Goal: Task Accomplishment & Management: Manage account settings

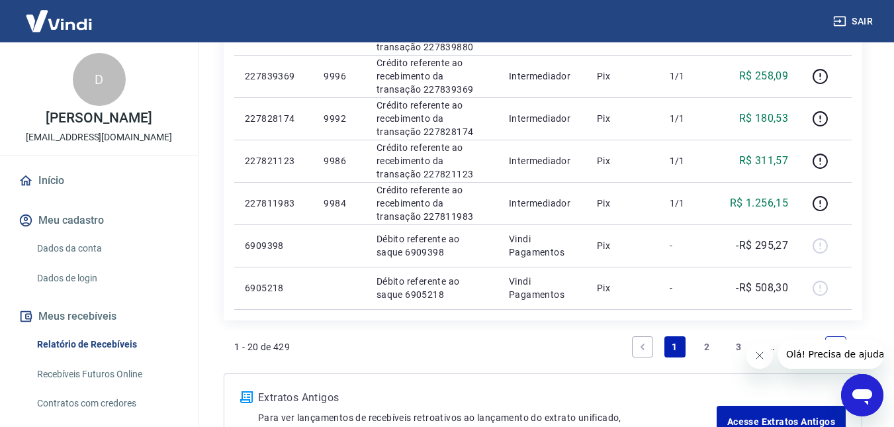
scroll to position [927, 0]
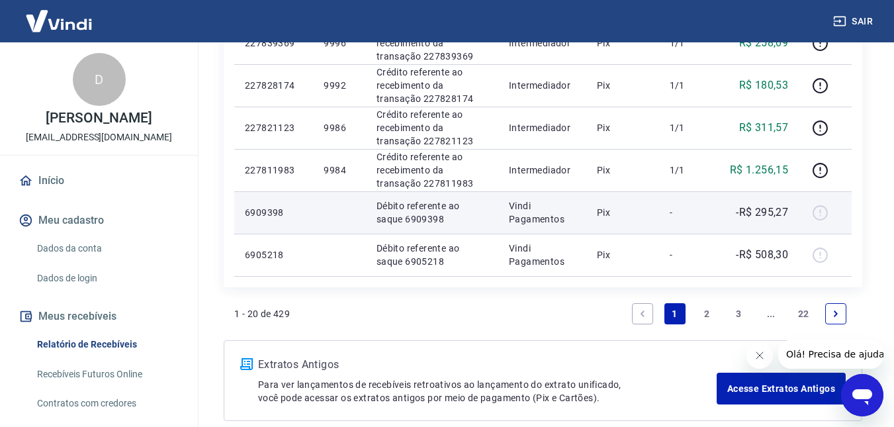
click at [824, 214] on div at bounding box center [826, 212] width 32 height 21
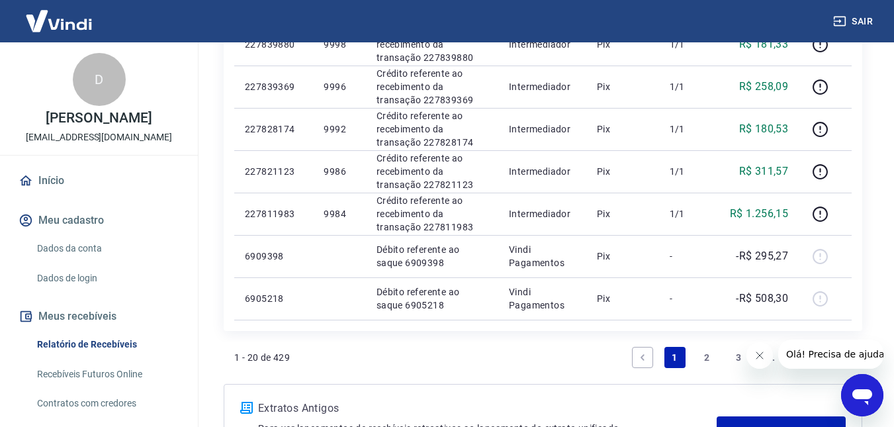
scroll to position [994, 0]
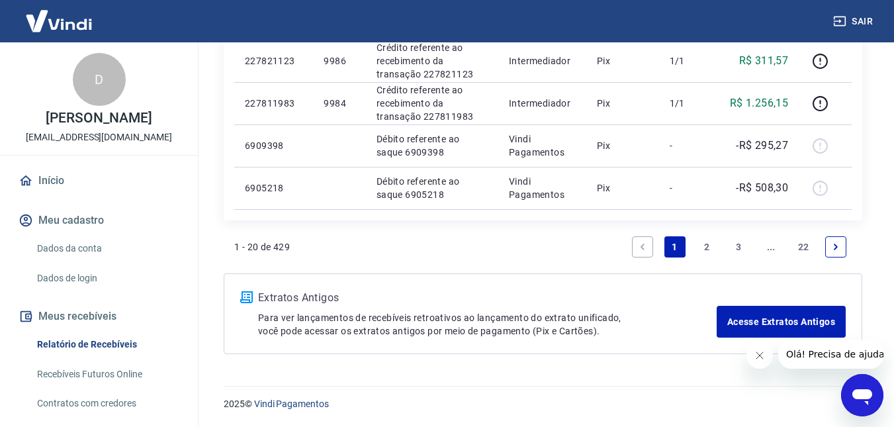
click at [700, 242] on link "2" at bounding box center [706, 246] width 21 height 21
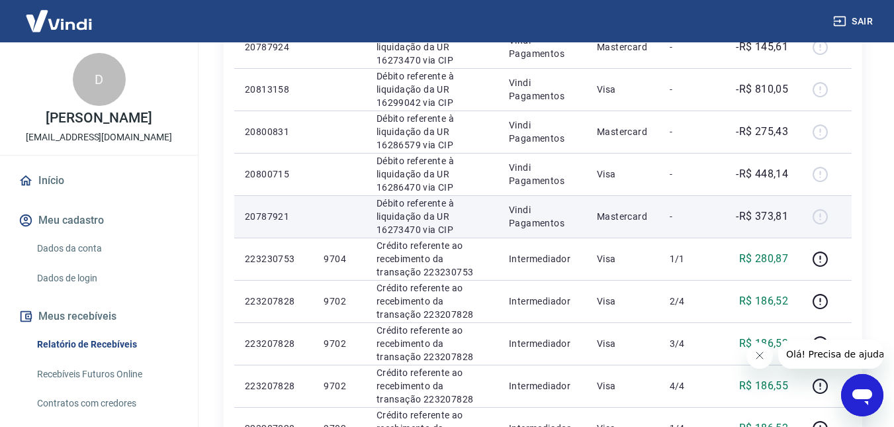
scroll to position [596, 0]
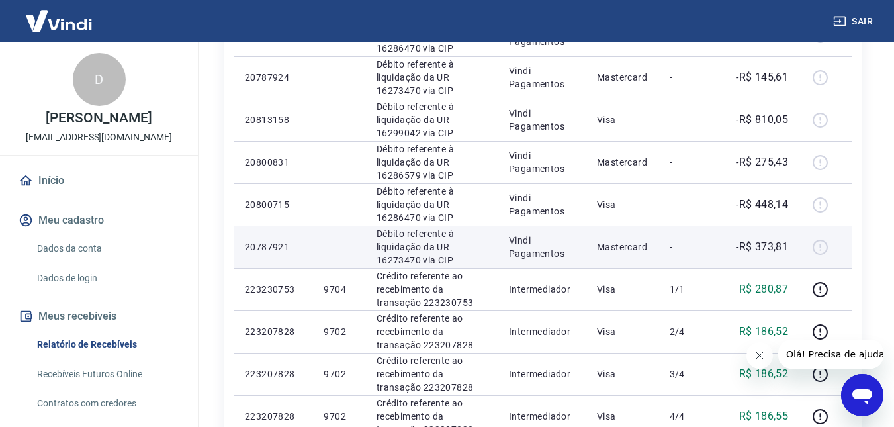
click at [819, 243] on div at bounding box center [826, 246] width 32 height 21
click at [741, 237] on td "-R$ 373,81" at bounding box center [759, 247] width 79 height 42
click at [693, 237] on td "-" at bounding box center [689, 247] width 60 height 42
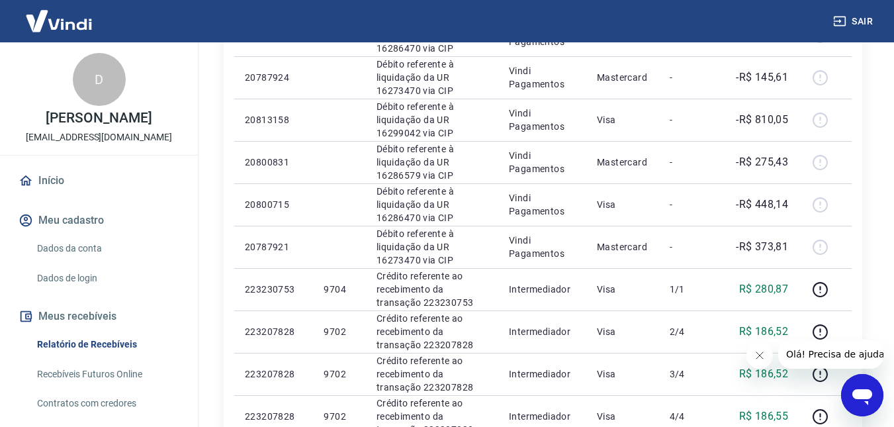
drag, startPoint x: 748, startPoint y: 353, endPoint x: 749, endPoint y: 346, distance: 6.7
click at [748, 350] on button "Fechar mensagem da empresa" at bounding box center [759, 355] width 26 height 26
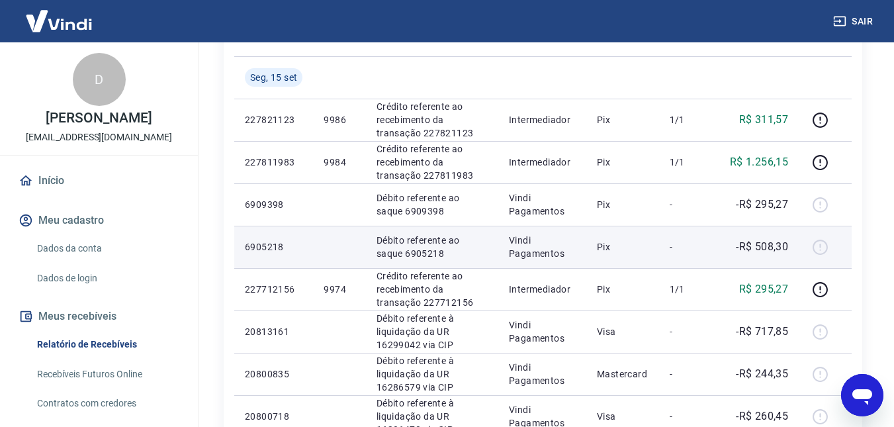
scroll to position [265, 0]
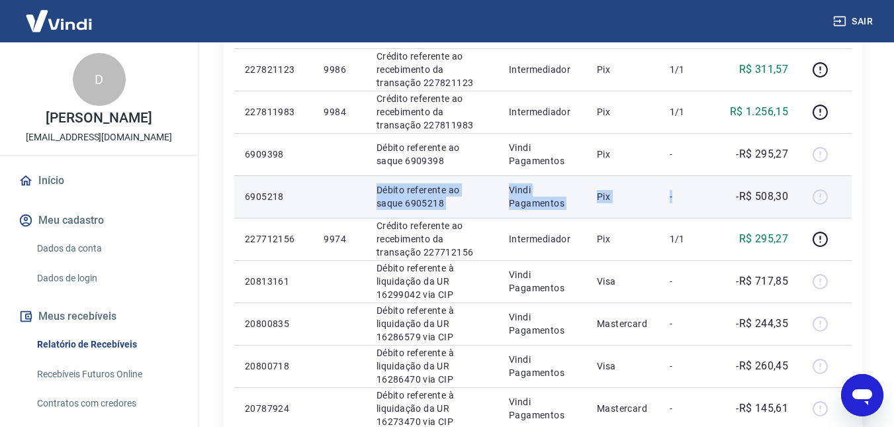
drag, startPoint x: 692, startPoint y: 193, endPoint x: 352, endPoint y: 197, distance: 339.6
click at [352, 197] on tr "6905218 Débito referente ao saque 6905218 Vindi Pagamentos Pix - -R$ 508,30" at bounding box center [543, 196] width 618 height 42
click at [352, 197] on td at bounding box center [339, 196] width 52 height 42
click at [820, 194] on div at bounding box center [826, 196] width 32 height 21
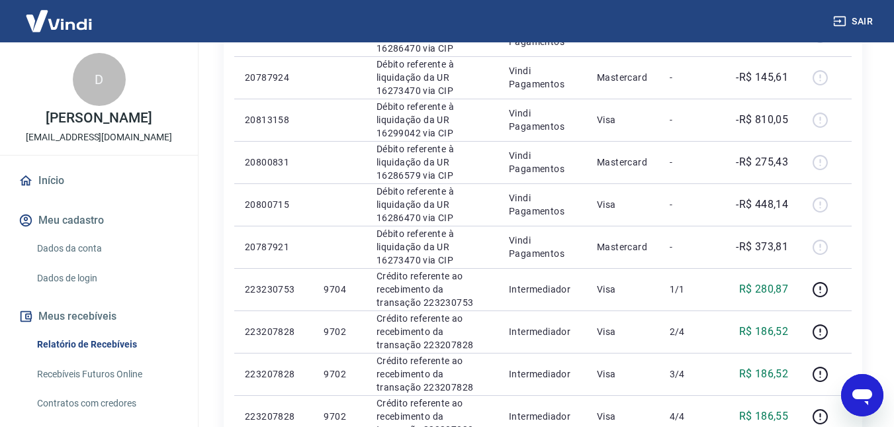
scroll to position [927, 0]
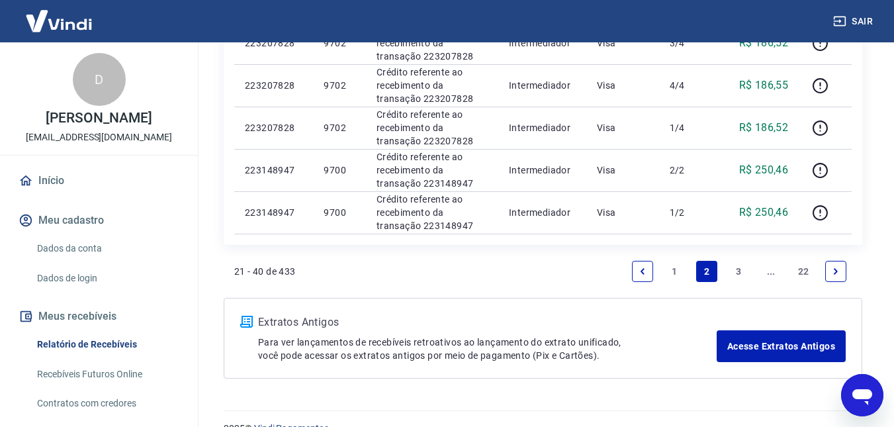
click at [637, 266] on link "Previous page" at bounding box center [642, 271] width 21 height 21
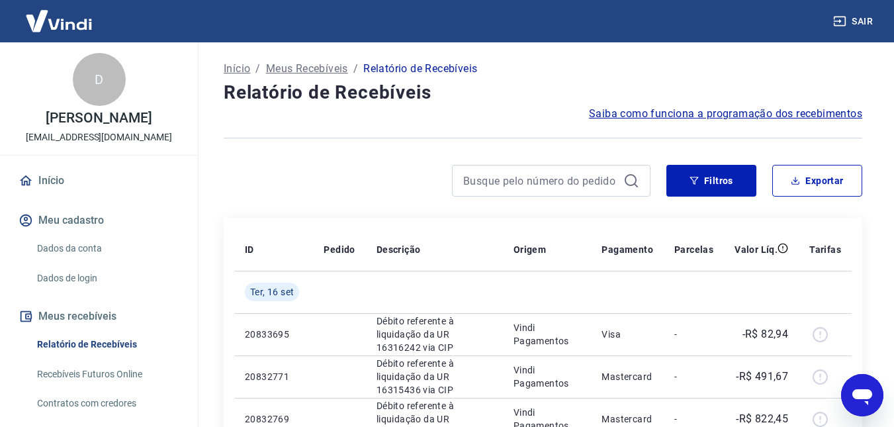
scroll to position [99, 0]
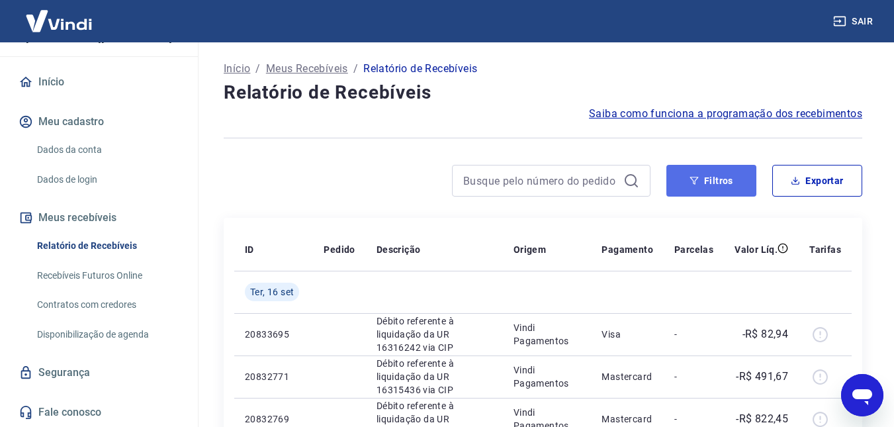
click at [743, 189] on button "Filtros" at bounding box center [712, 181] width 90 height 32
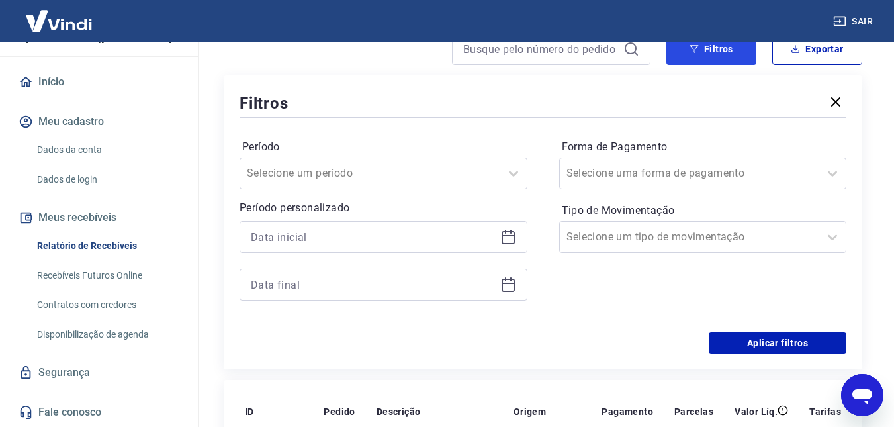
scroll to position [132, 0]
click at [500, 238] on icon at bounding box center [508, 236] width 16 height 16
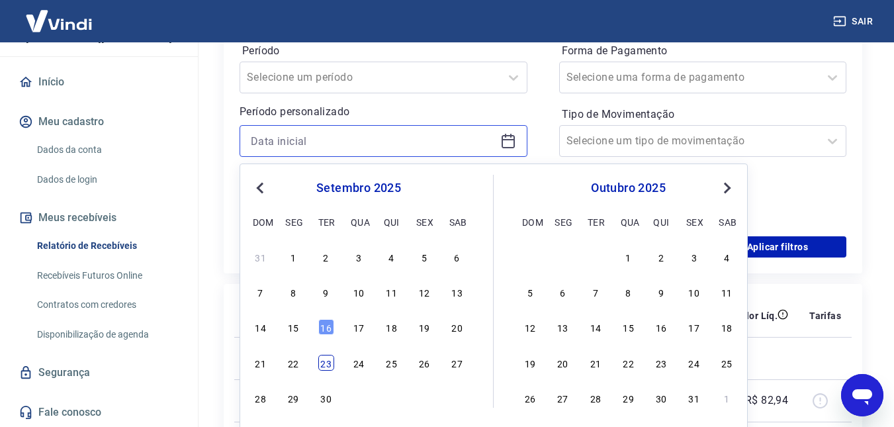
scroll to position [265, 0]
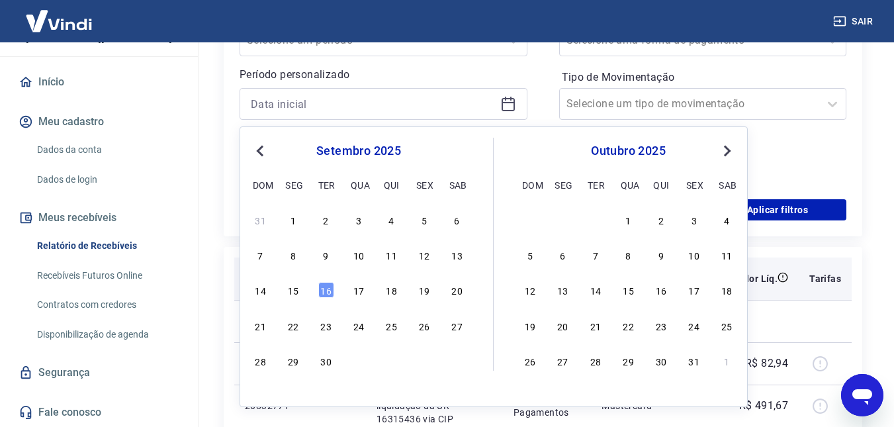
click at [295, 286] on div "15" at bounding box center [293, 290] width 16 height 16
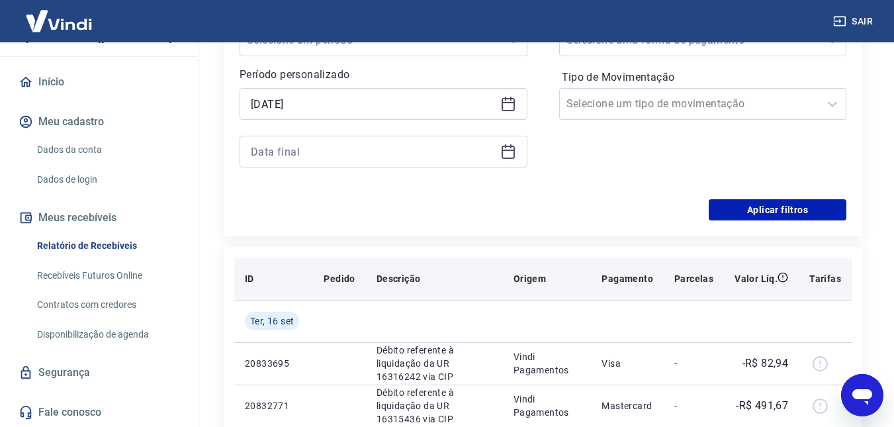
type input "15/09/2025"
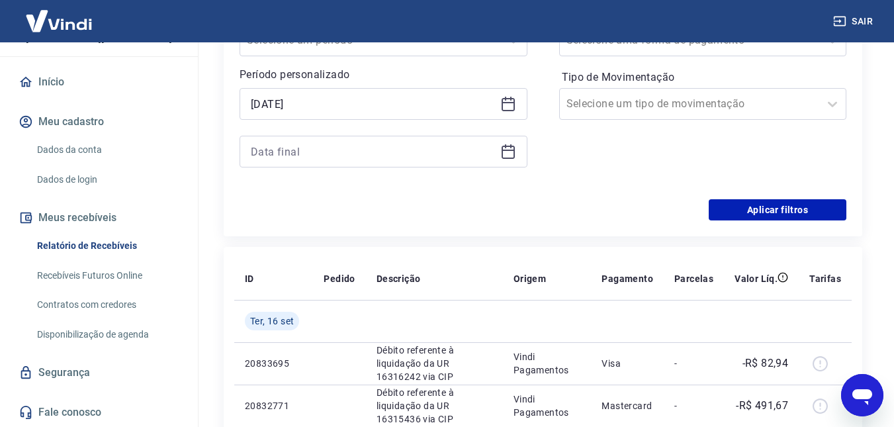
click at [510, 153] on icon at bounding box center [508, 152] width 16 height 16
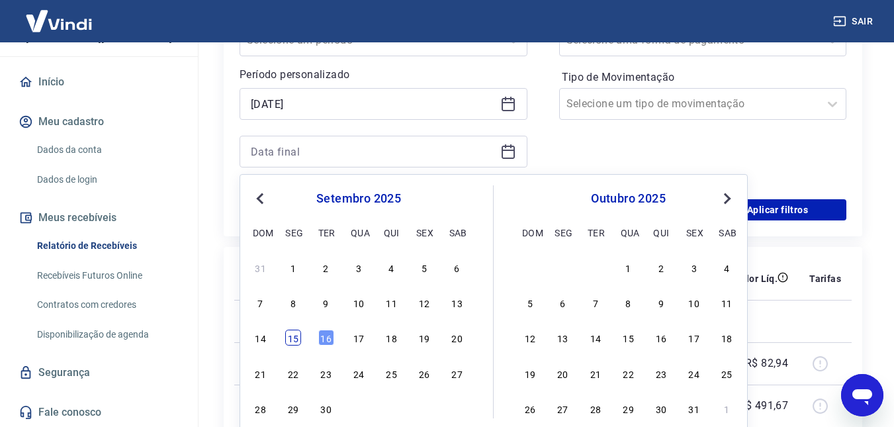
click at [299, 335] on div "15" at bounding box center [293, 338] width 16 height 16
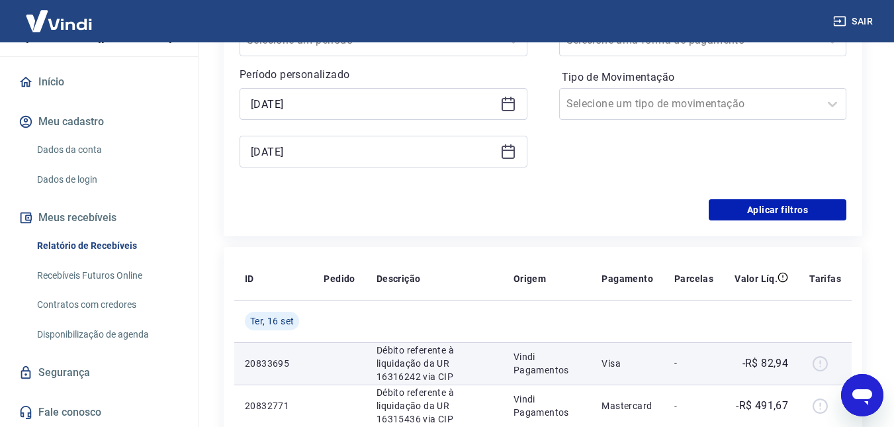
type input "15/09/2025"
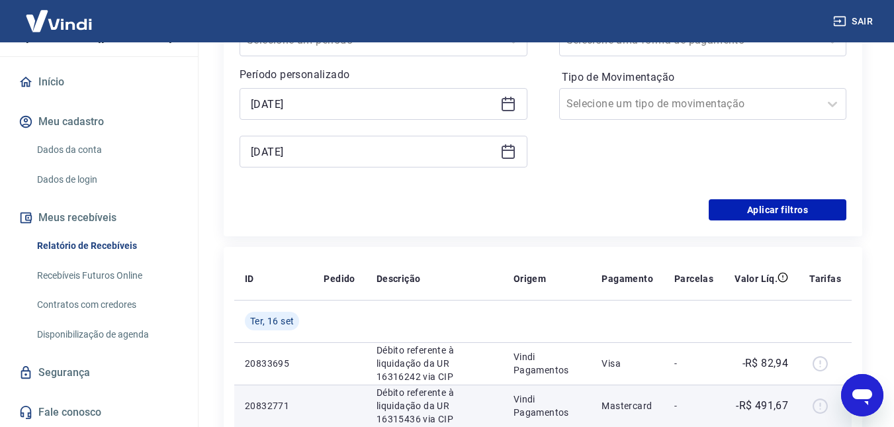
scroll to position [397, 0]
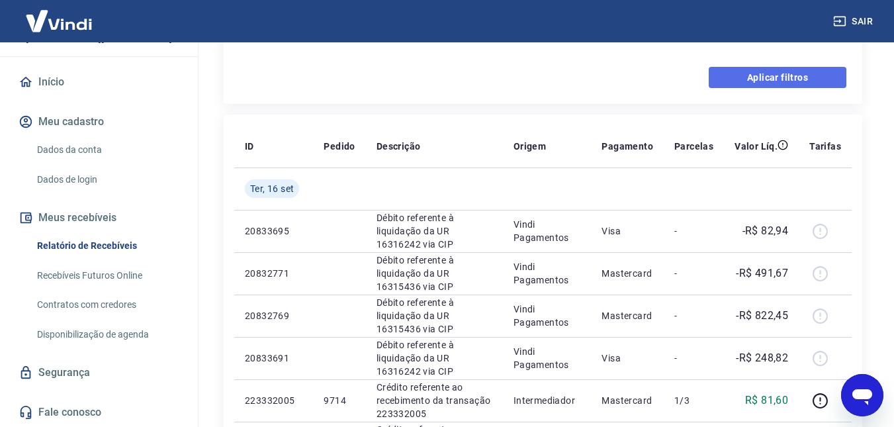
click at [808, 76] on button "Aplicar filtros" at bounding box center [778, 77] width 138 height 21
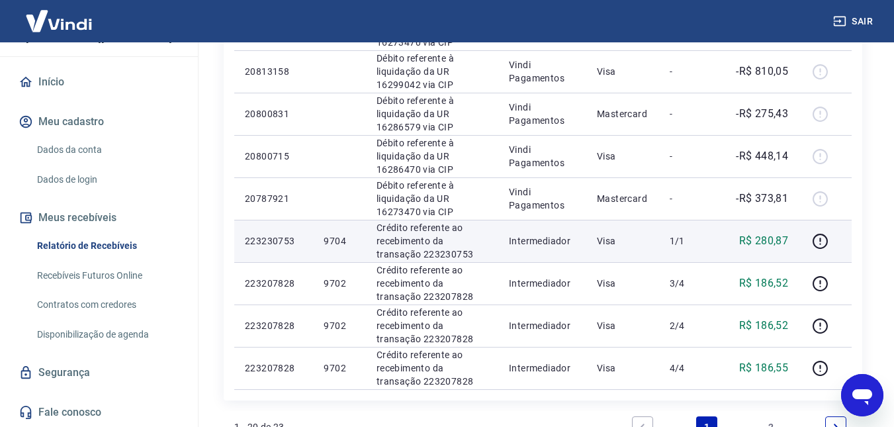
scroll to position [794, 0]
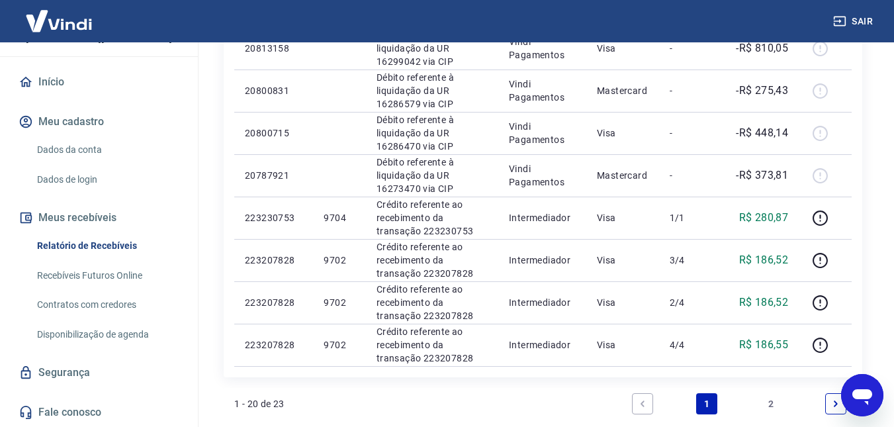
click at [780, 410] on link "2" at bounding box center [771, 403] width 21 height 21
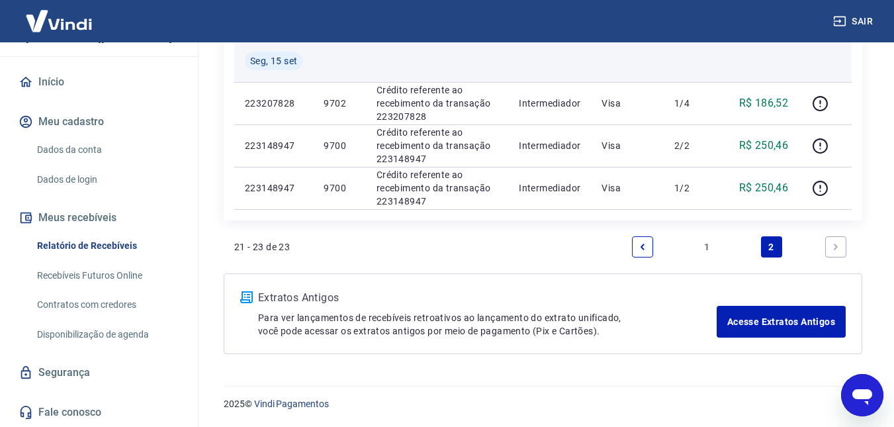
scroll to position [99, 0]
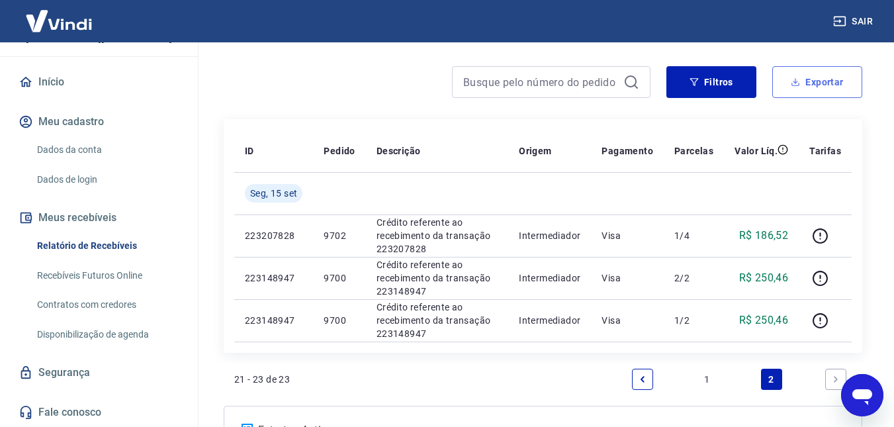
click at [815, 85] on button "Exportar" at bounding box center [817, 82] width 90 height 32
type input "15/09/2025"
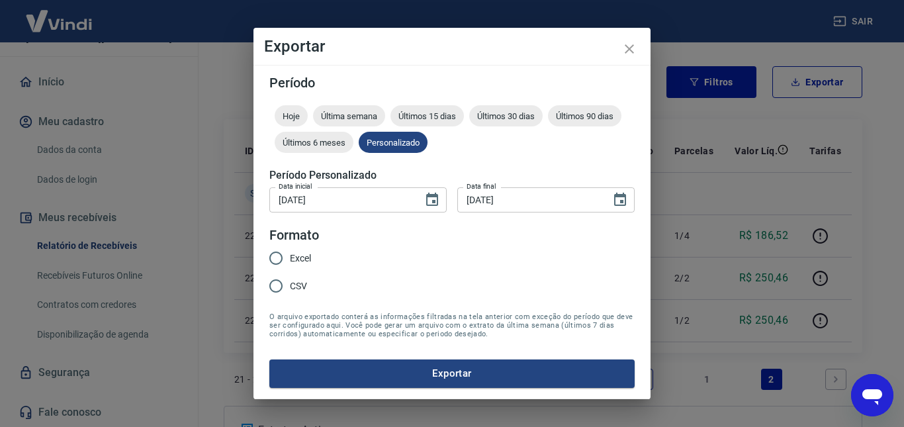
click at [279, 256] on input "Excel" at bounding box center [276, 258] width 28 height 28
radio input "true"
click at [461, 365] on button "Exportar" at bounding box center [451, 373] width 365 height 28
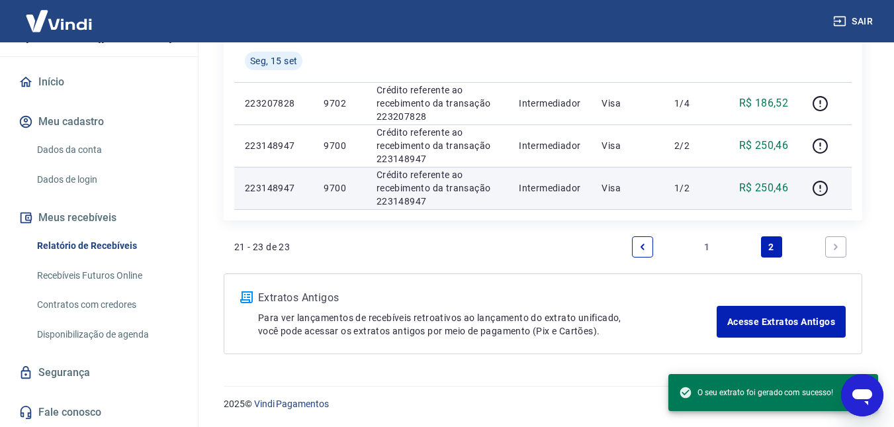
scroll to position [165, 0]
